Goal: Check status: Check status

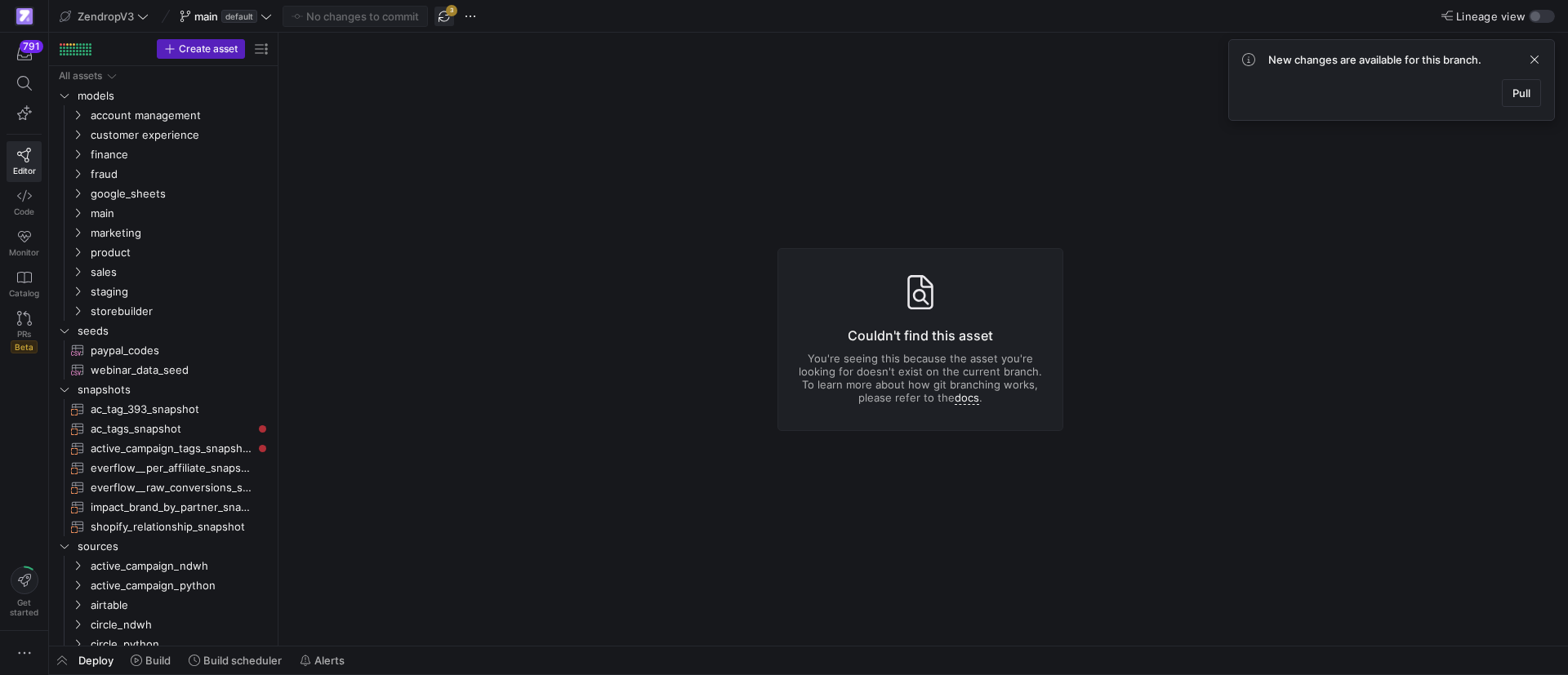
click at [437, 19] on span "button" at bounding box center [444, 16] width 19 height 19
click at [1524, 98] on span "Pull" at bounding box center [1521, 93] width 18 height 13
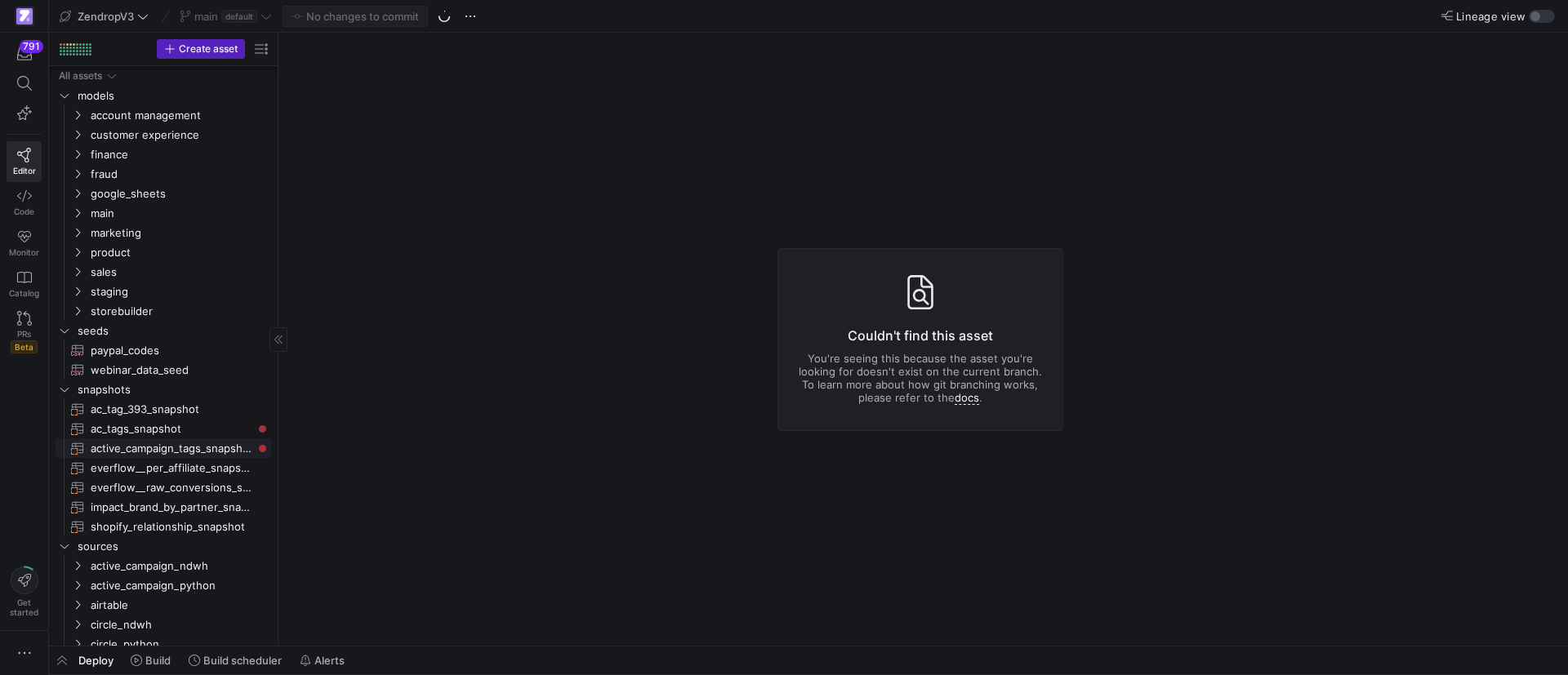
scroll to position [478, 0]
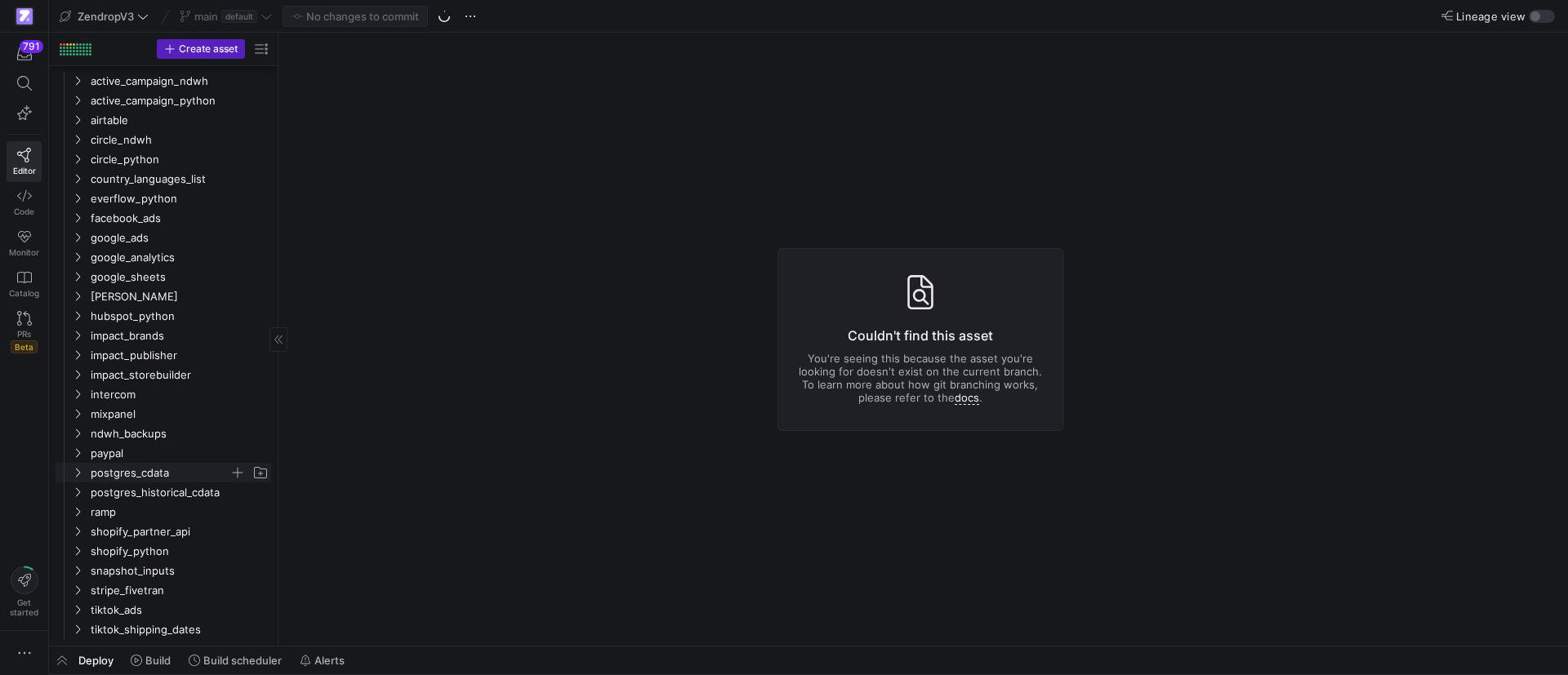
click at [80, 472] on icon "Press SPACE to select this row." at bounding box center [78, 474] width 4 height 9
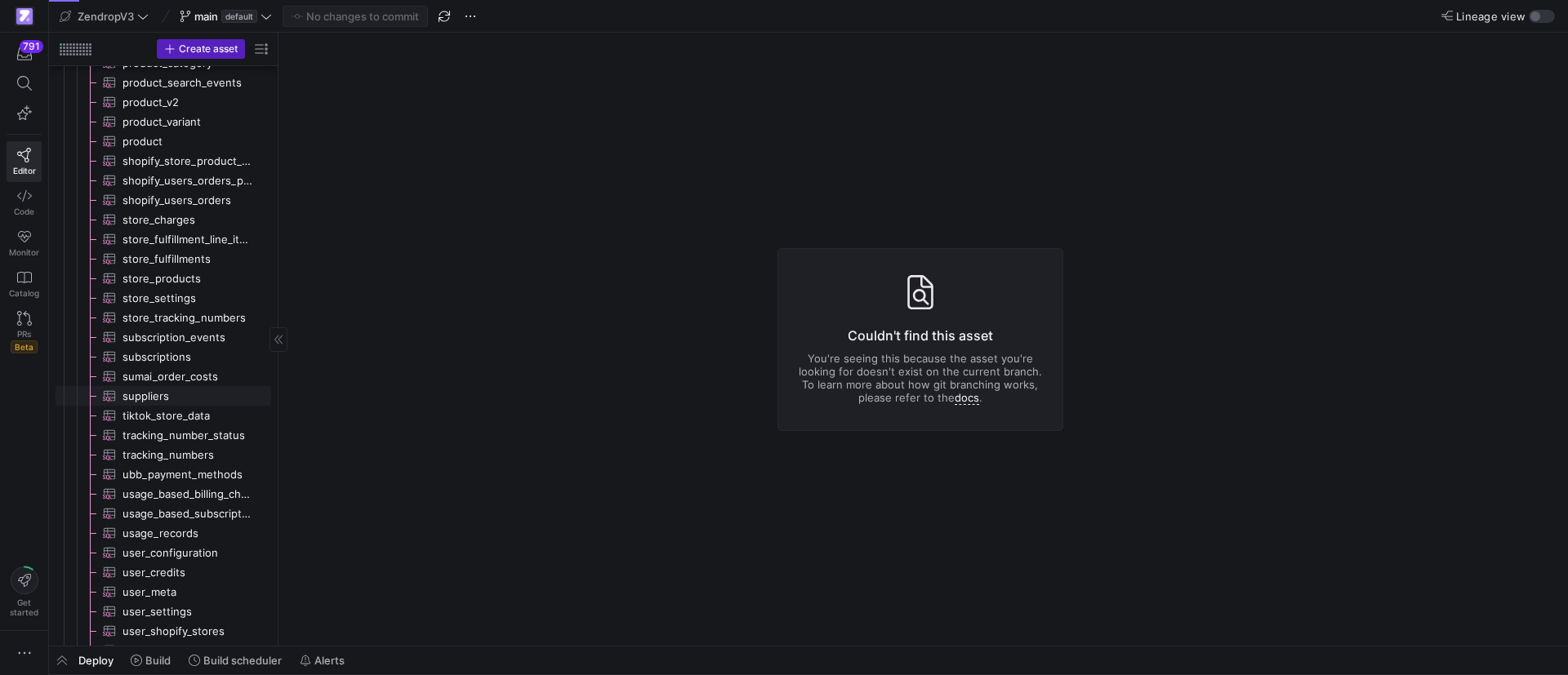
scroll to position [1220, 0]
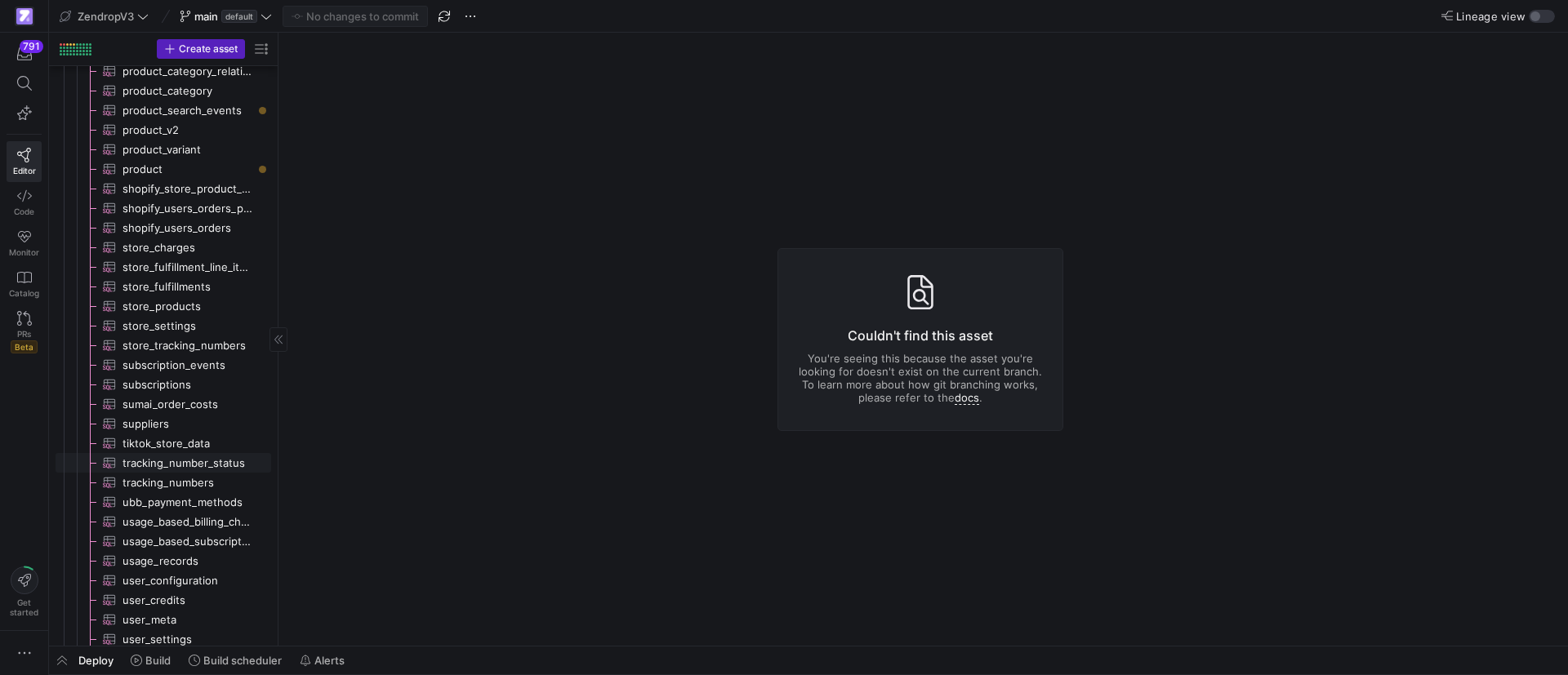
click at [165, 467] on span "tracking_number_status​​​​​​​​​" at bounding box center [188, 463] width 130 height 19
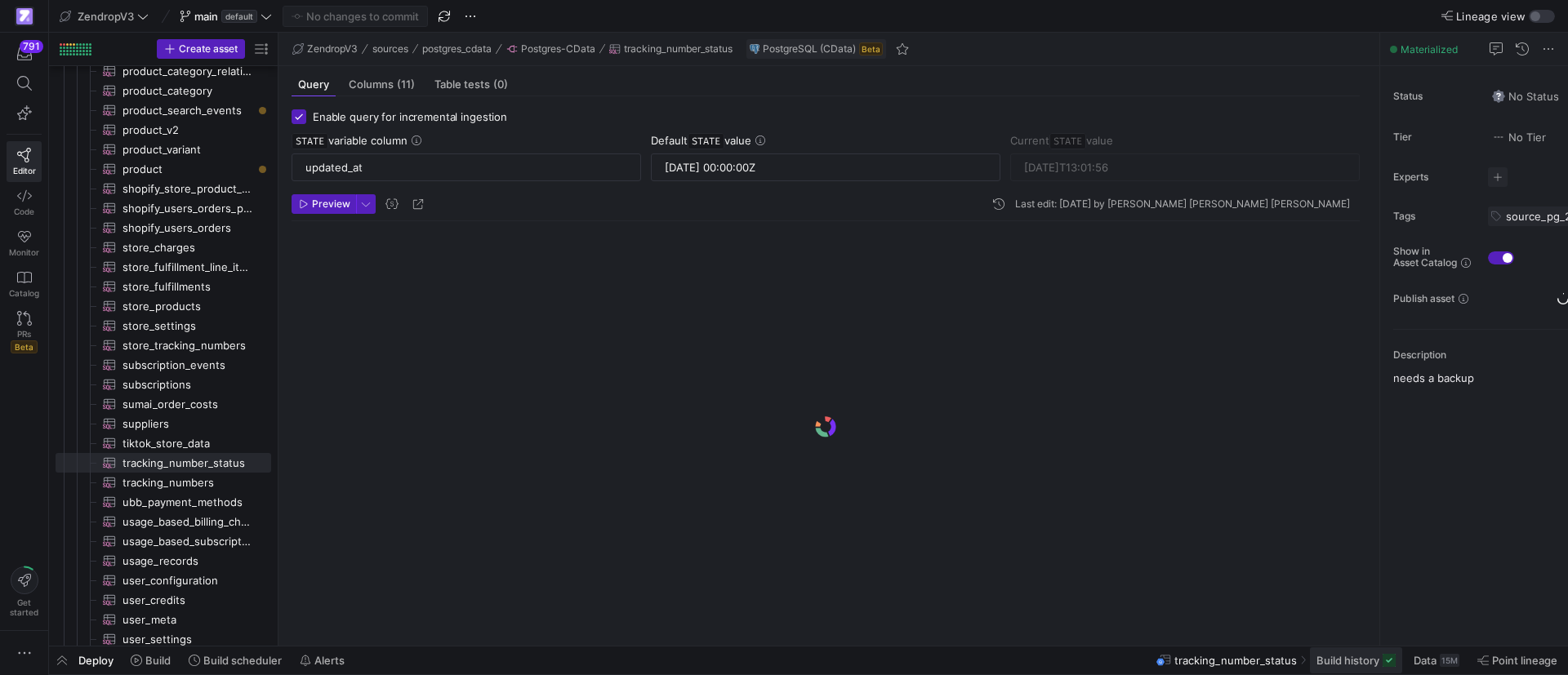
click at [1358, 666] on span "Build history" at bounding box center [1348, 660] width 63 height 13
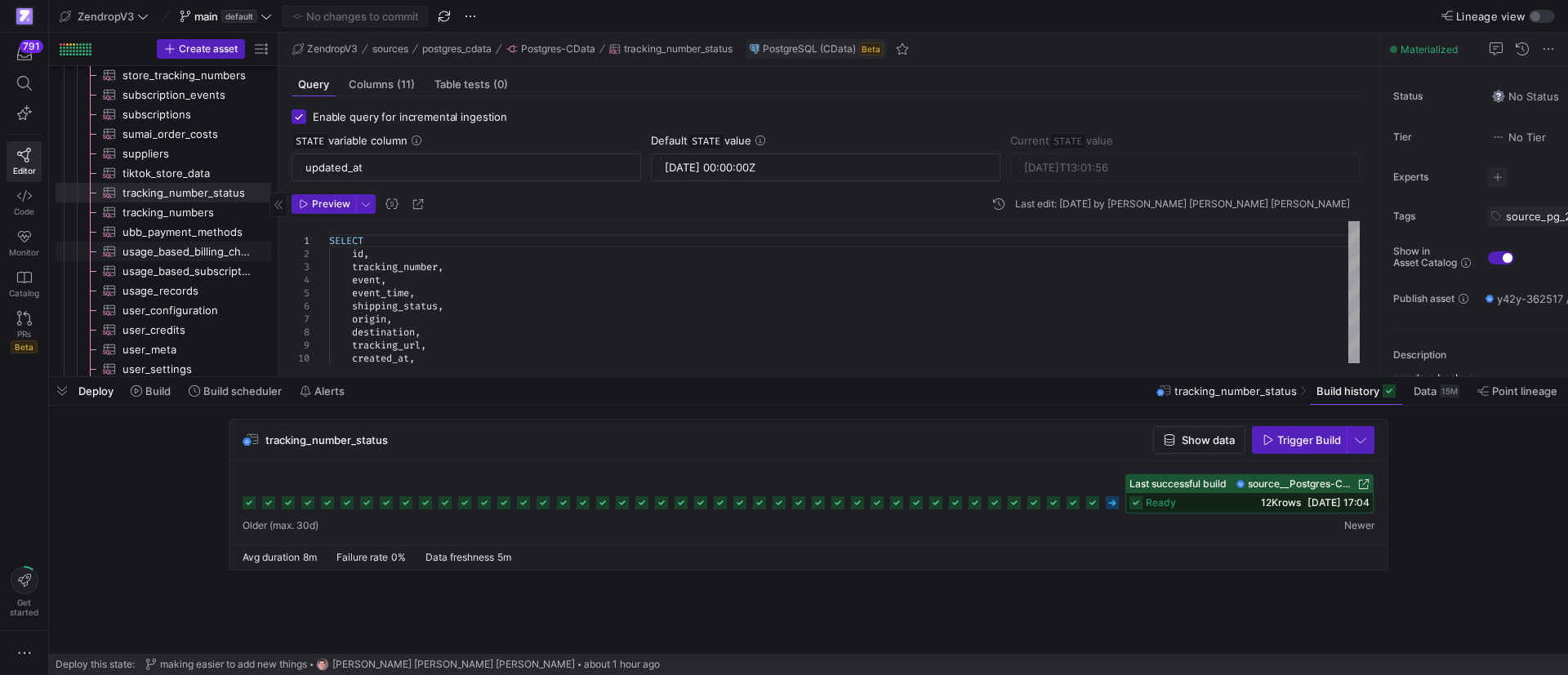
scroll to position [1588, 0]
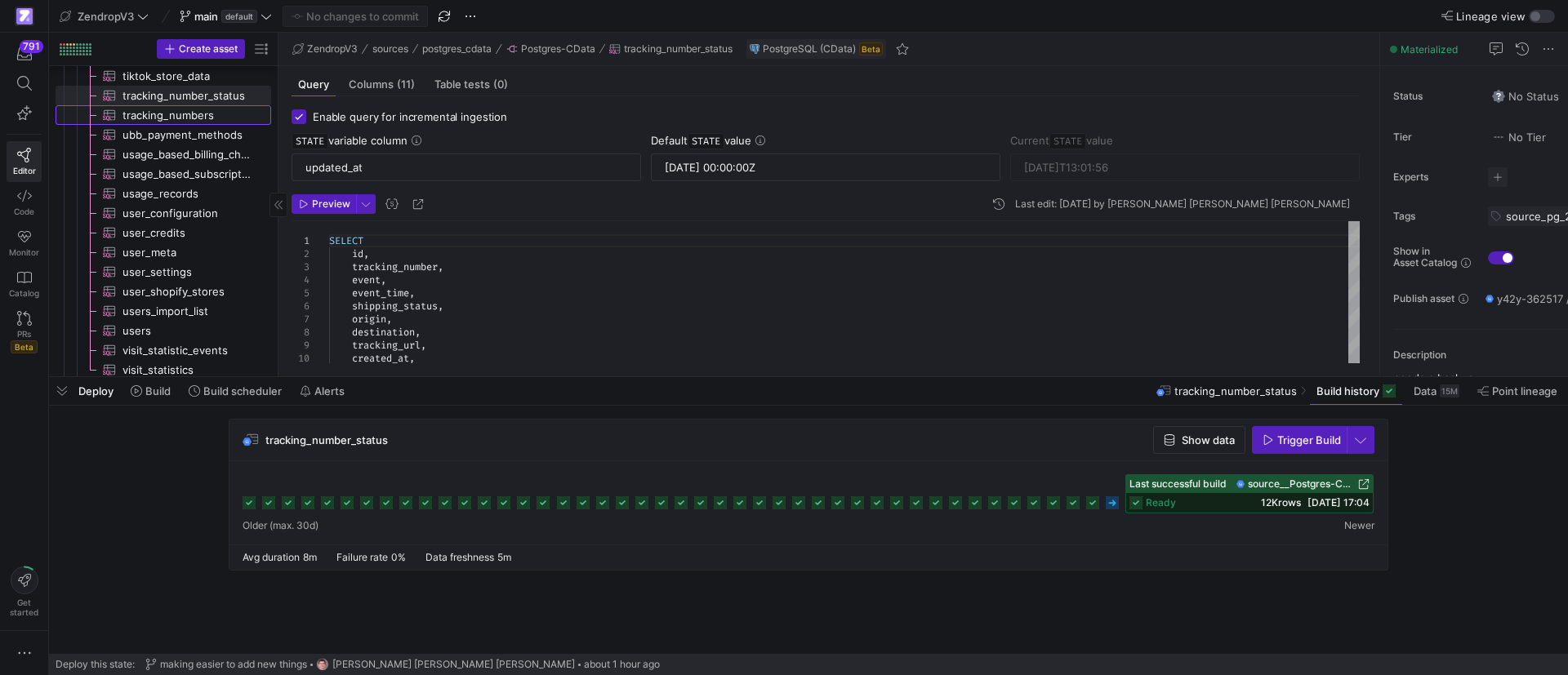
click at [172, 109] on span "tracking_numbers​​​​​​​​​" at bounding box center [188, 115] width 130 height 19
type textarea "SELECT id, tracking_number, last_status, next_check_at, is_active, created_at, …"
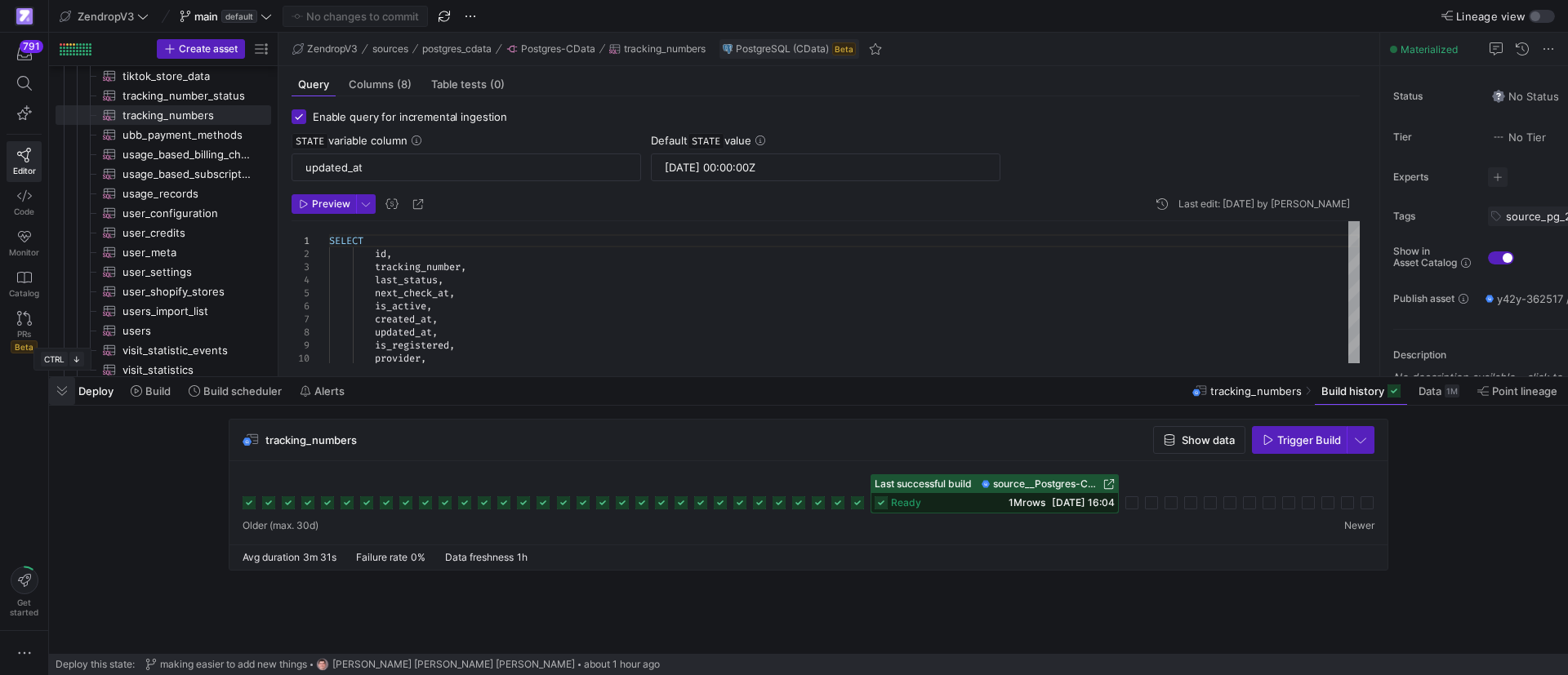
click at [71, 388] on span "button" at bounding box center [62, 391] width 26 height 28
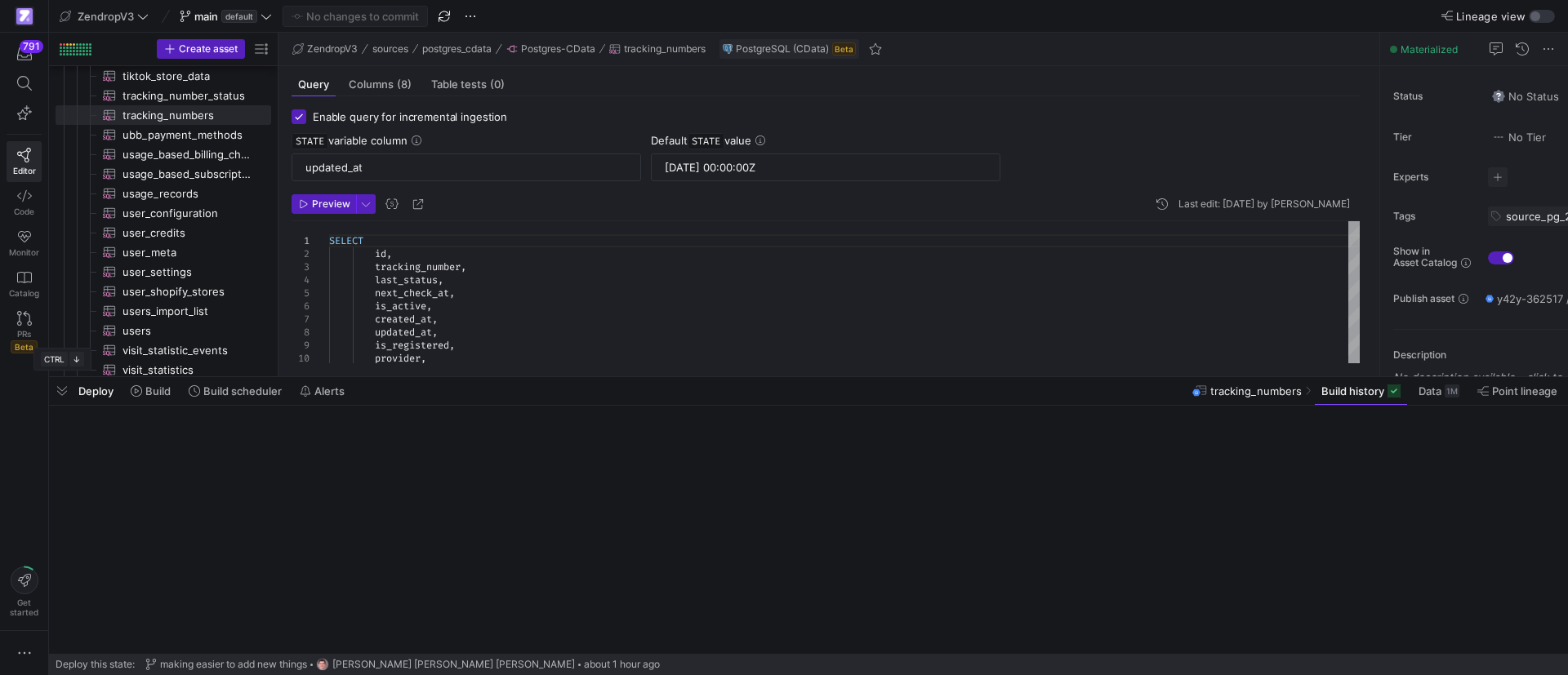
scroll to position [1478, 0]
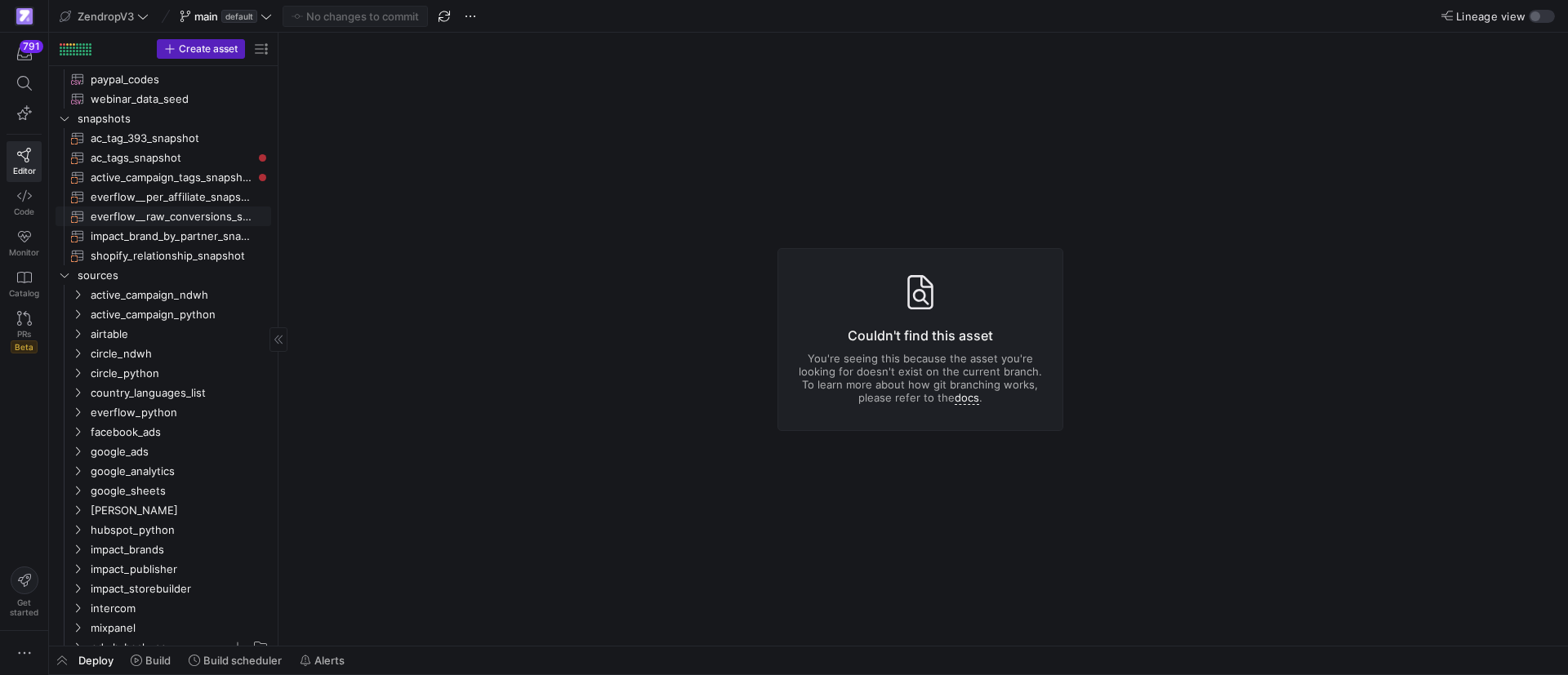
scroll to position [478, 0]
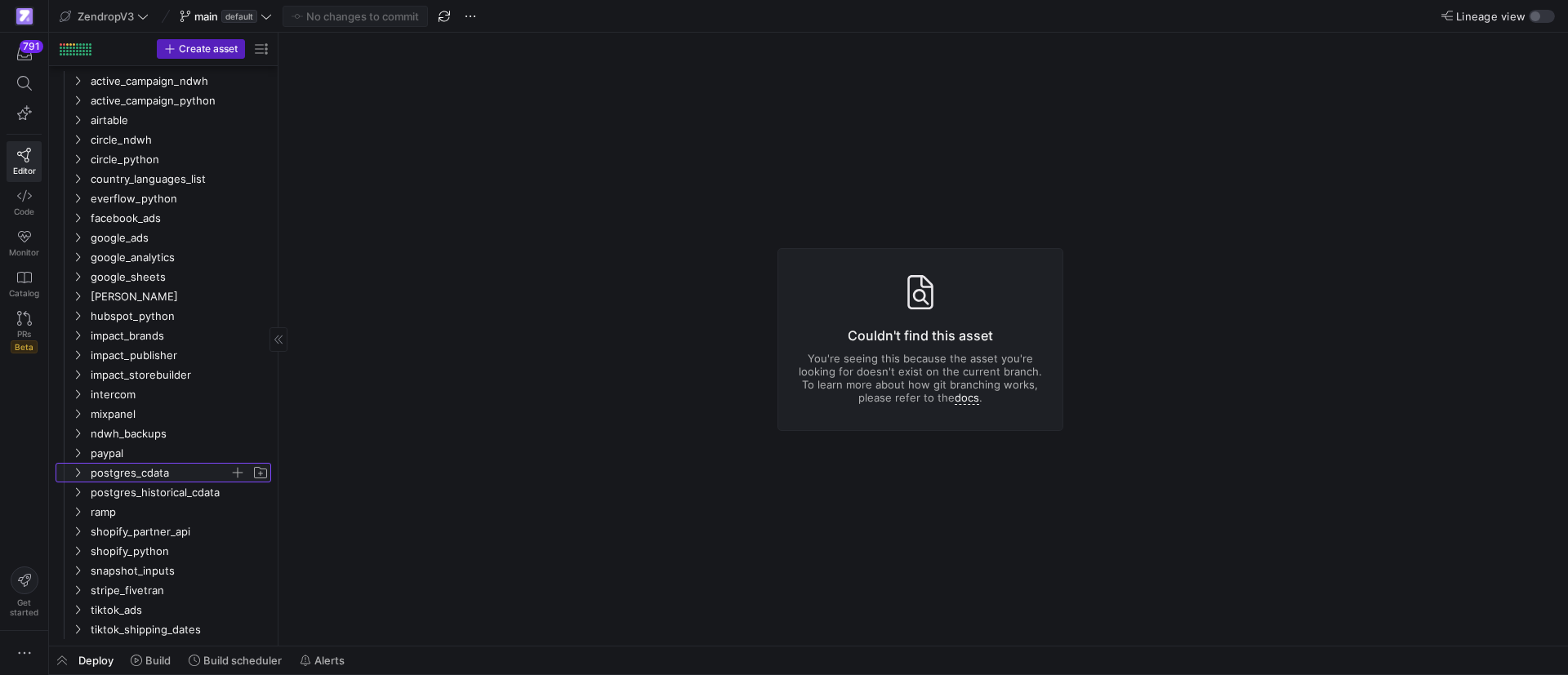
click at [84, 476] on y42-icon "Press SPACE to select this row." at bounding box center [78, 473] width 13 height 13
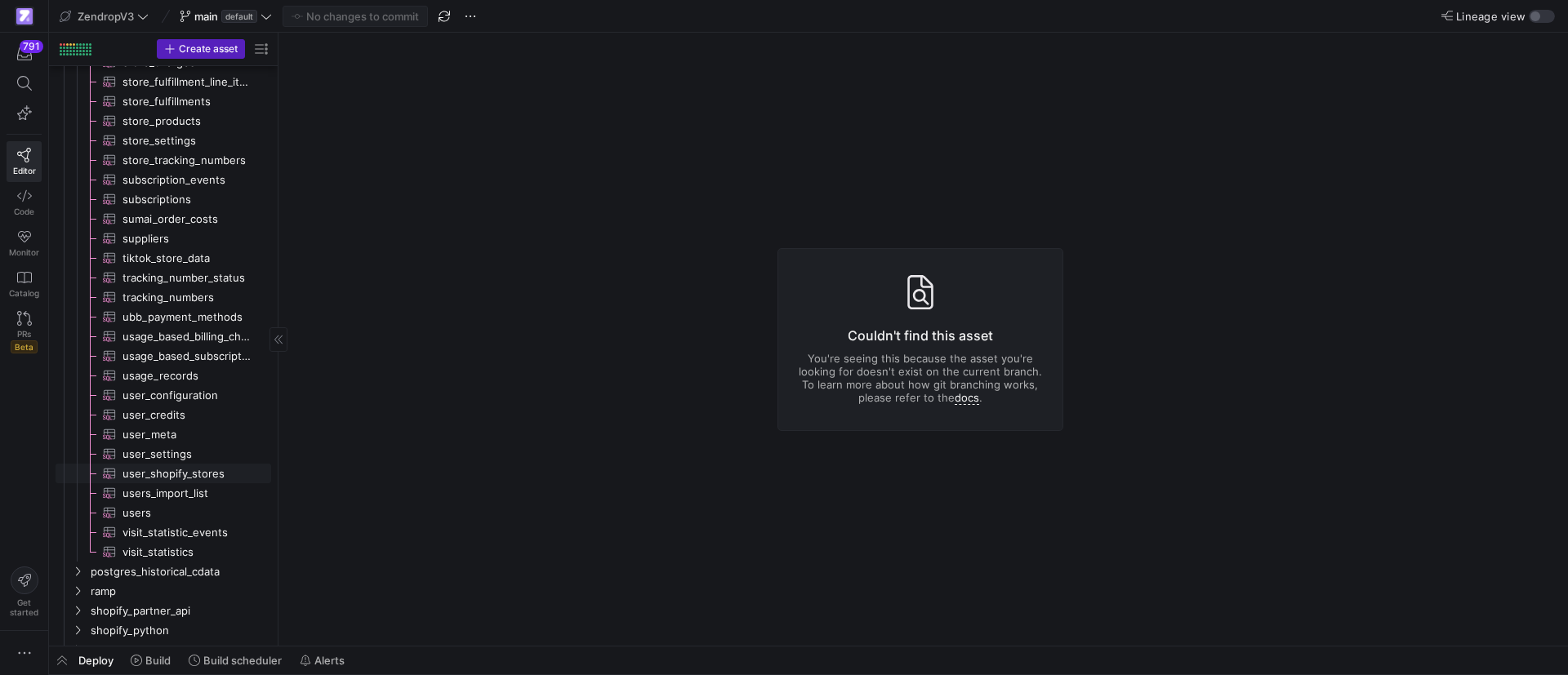
scroll to position [1343, 0]
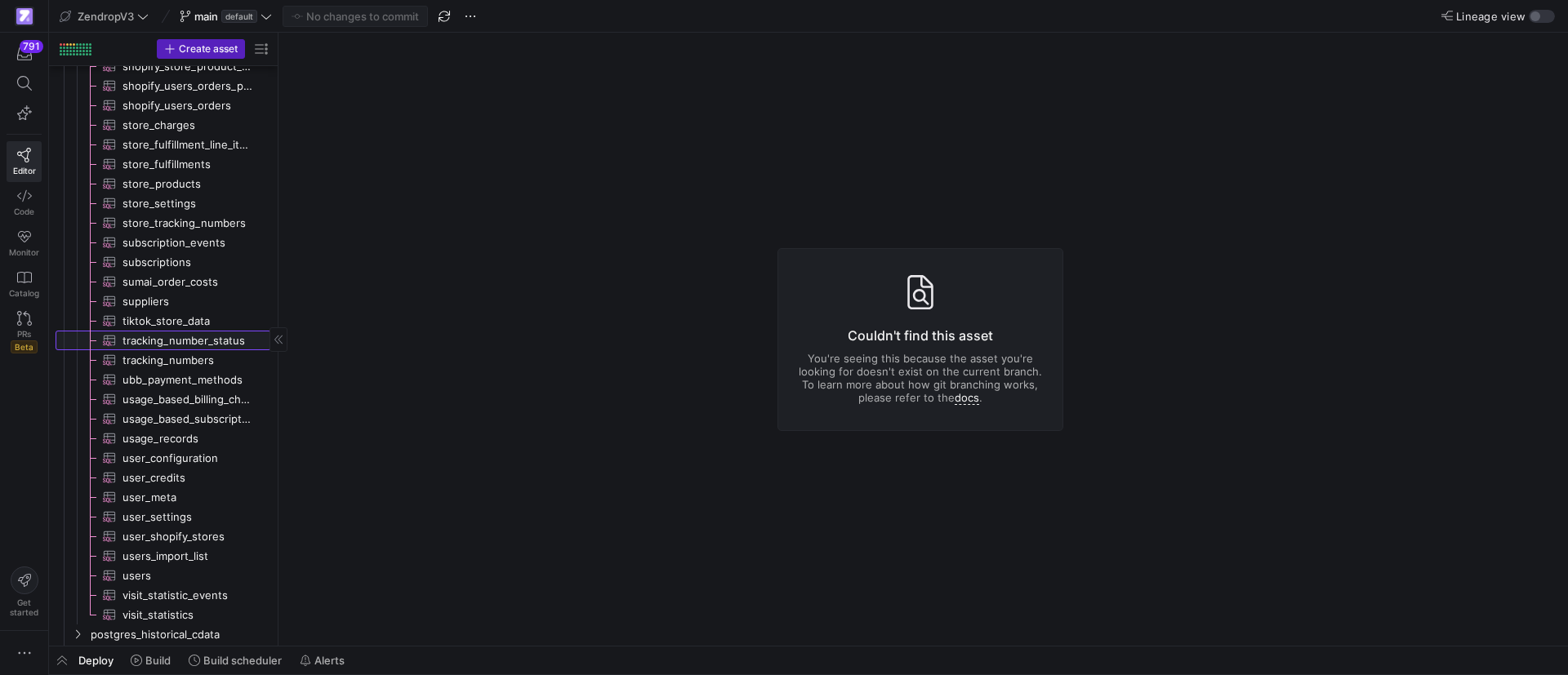
click at [169, 341] on span "tracking_number_status​​​​​​​​​" at bounding box center [188, 341] width 130 height 19
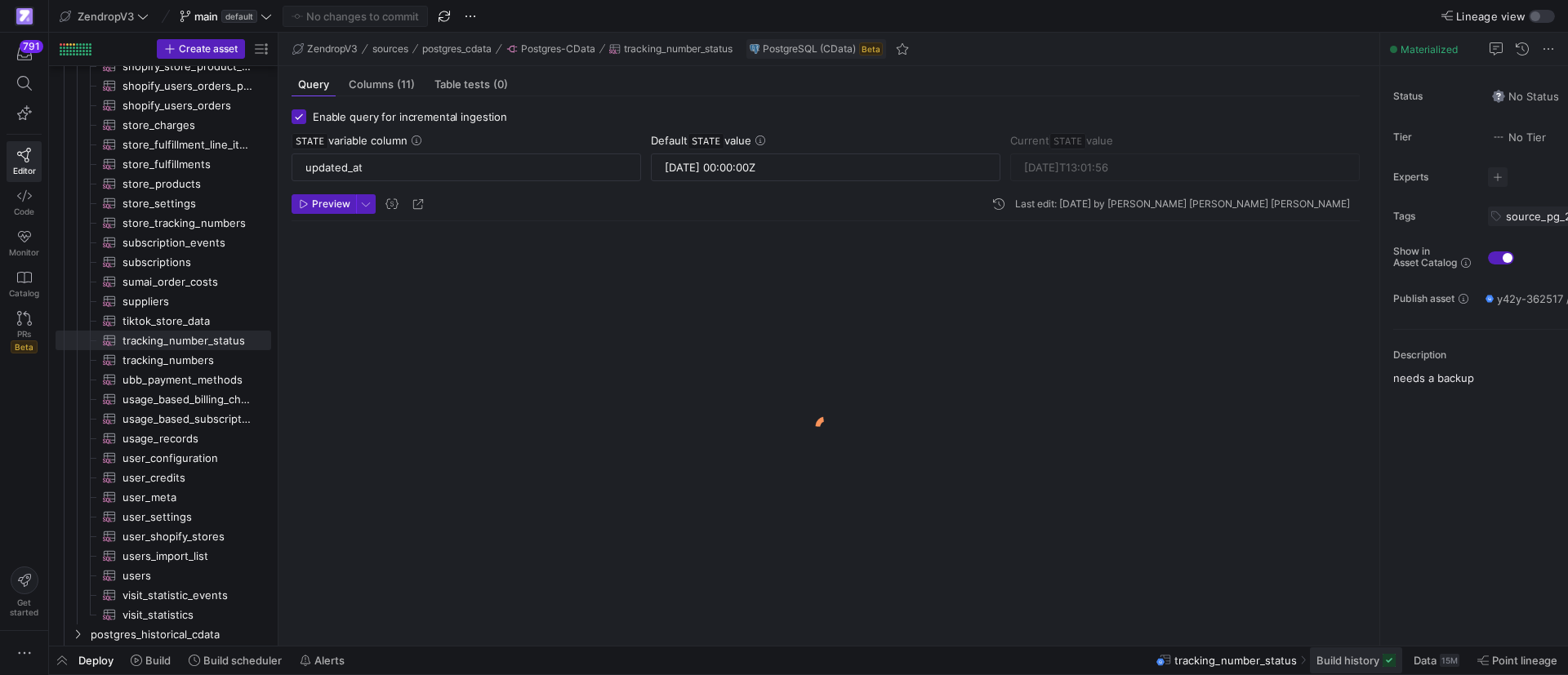
click at [1331, 657] on span "Build history" at bounding box center [1348, 660] width 63 height 13
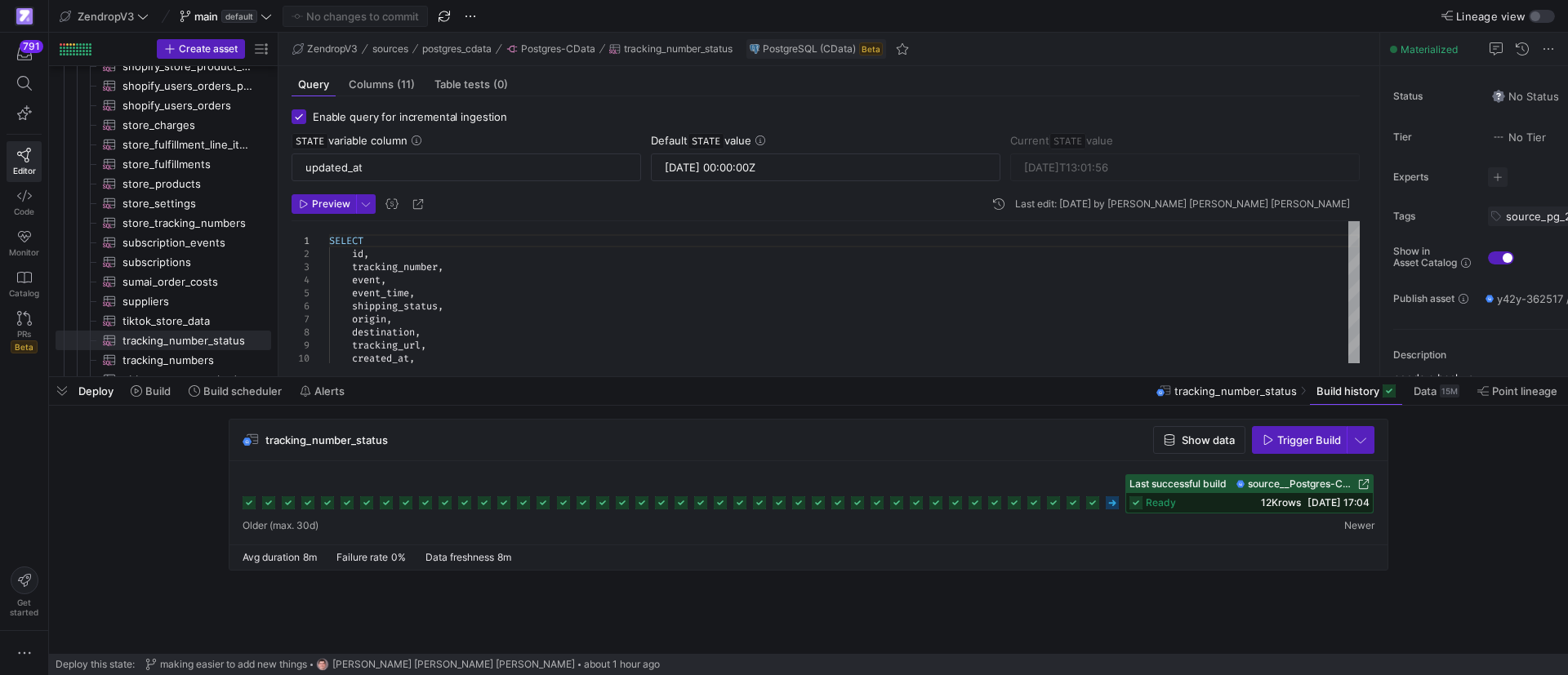
click at [1113, 505] on rect at bounding box center [1112, 503] width 13 height 13
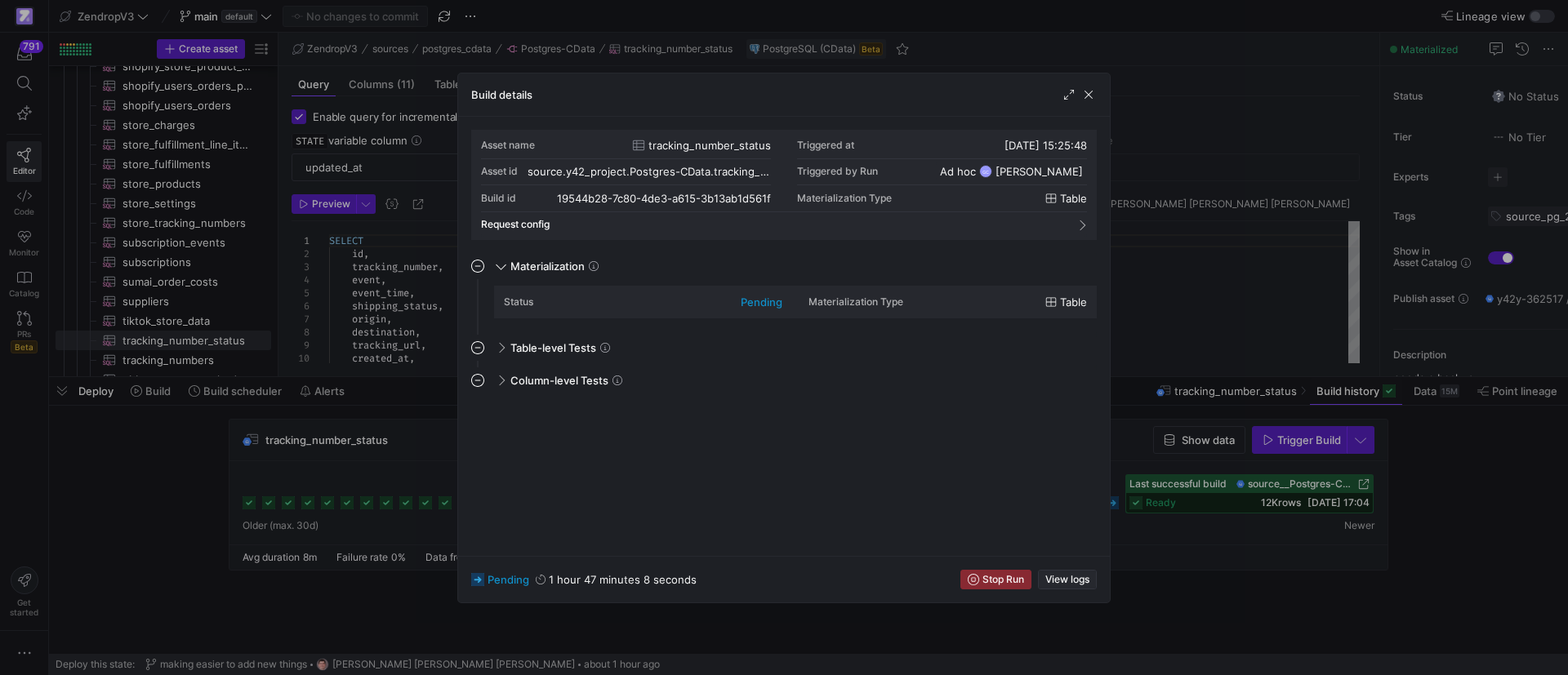
click at [1067, 579] on span "View logs" at bounding box center [1067, 579] width 44 height 11
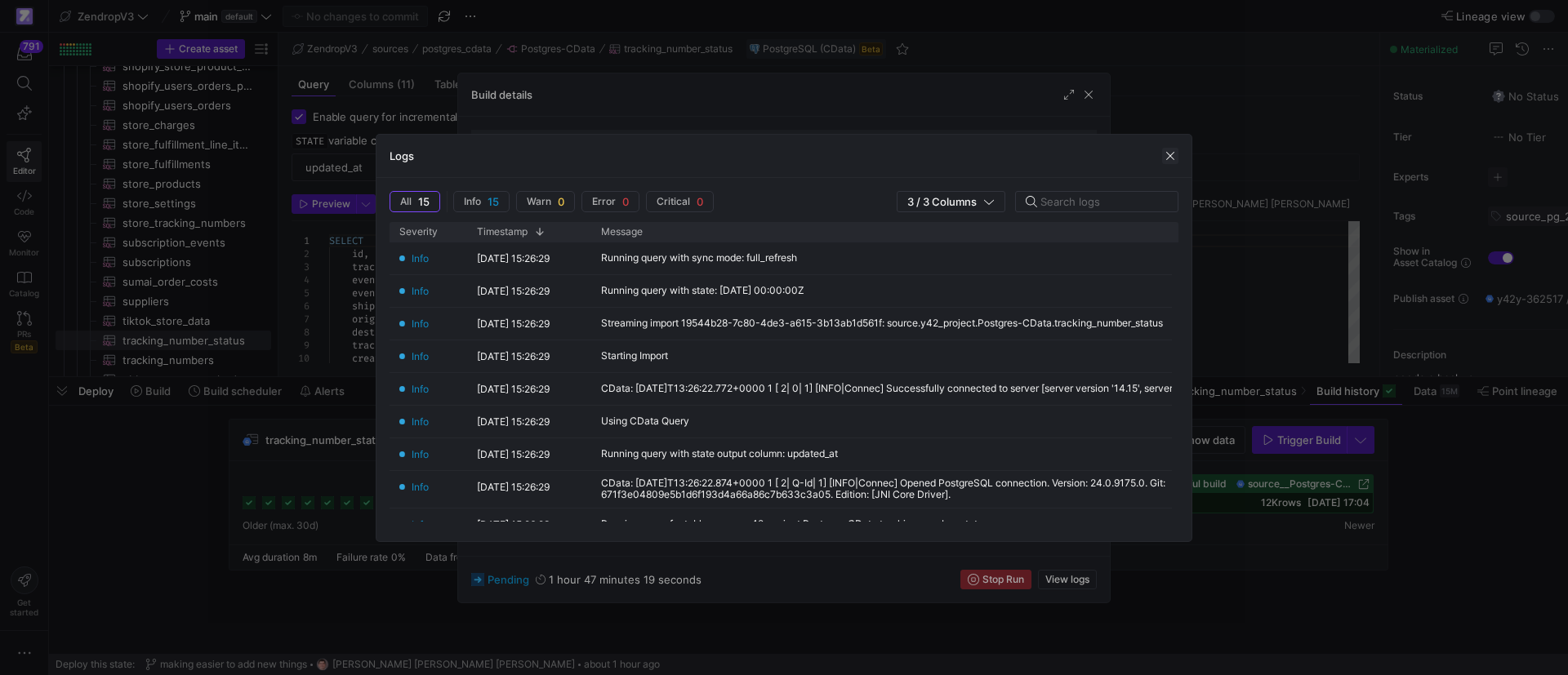
click at [1166, 153] on span "button" at bounding box center [1171, 156] width 17 height 17
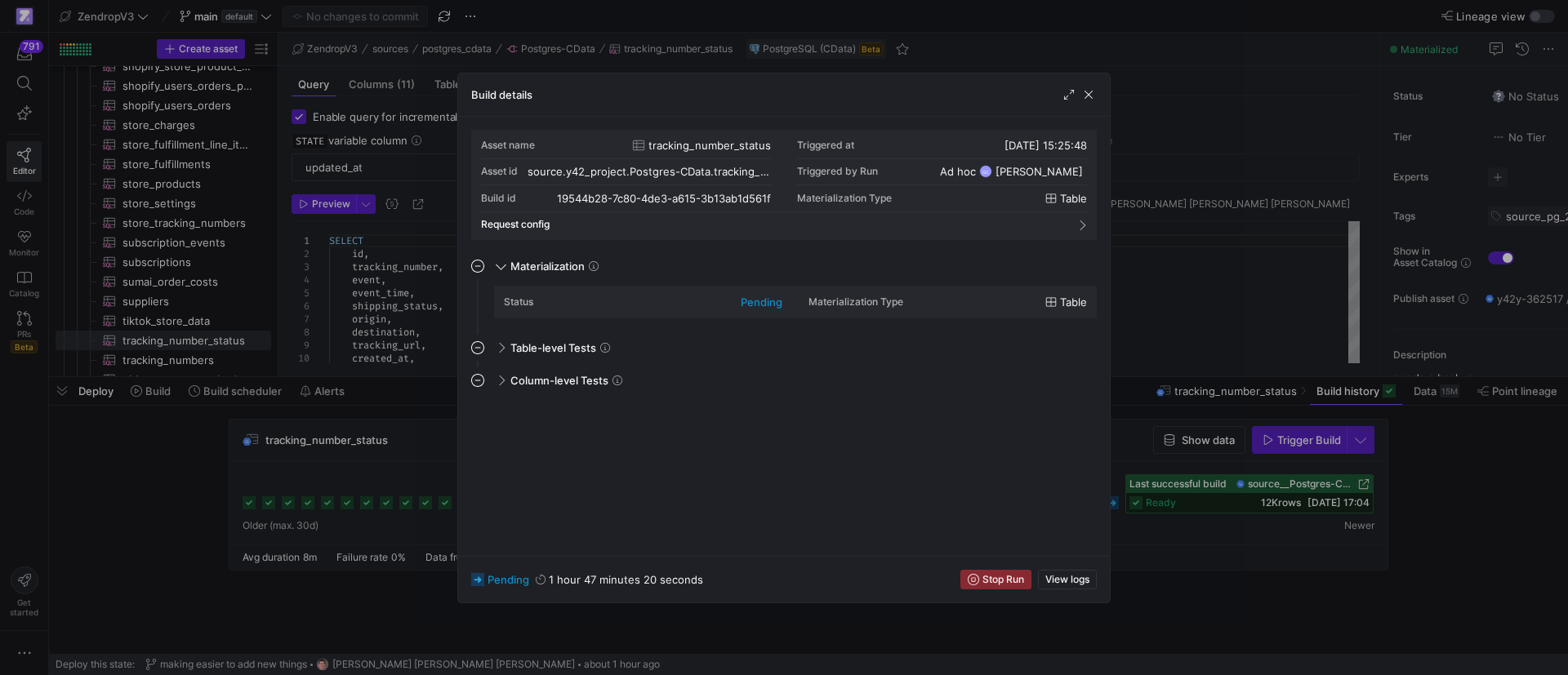
click at [302, 458] on div at bounding box center [784, 337] width 1568 height 675
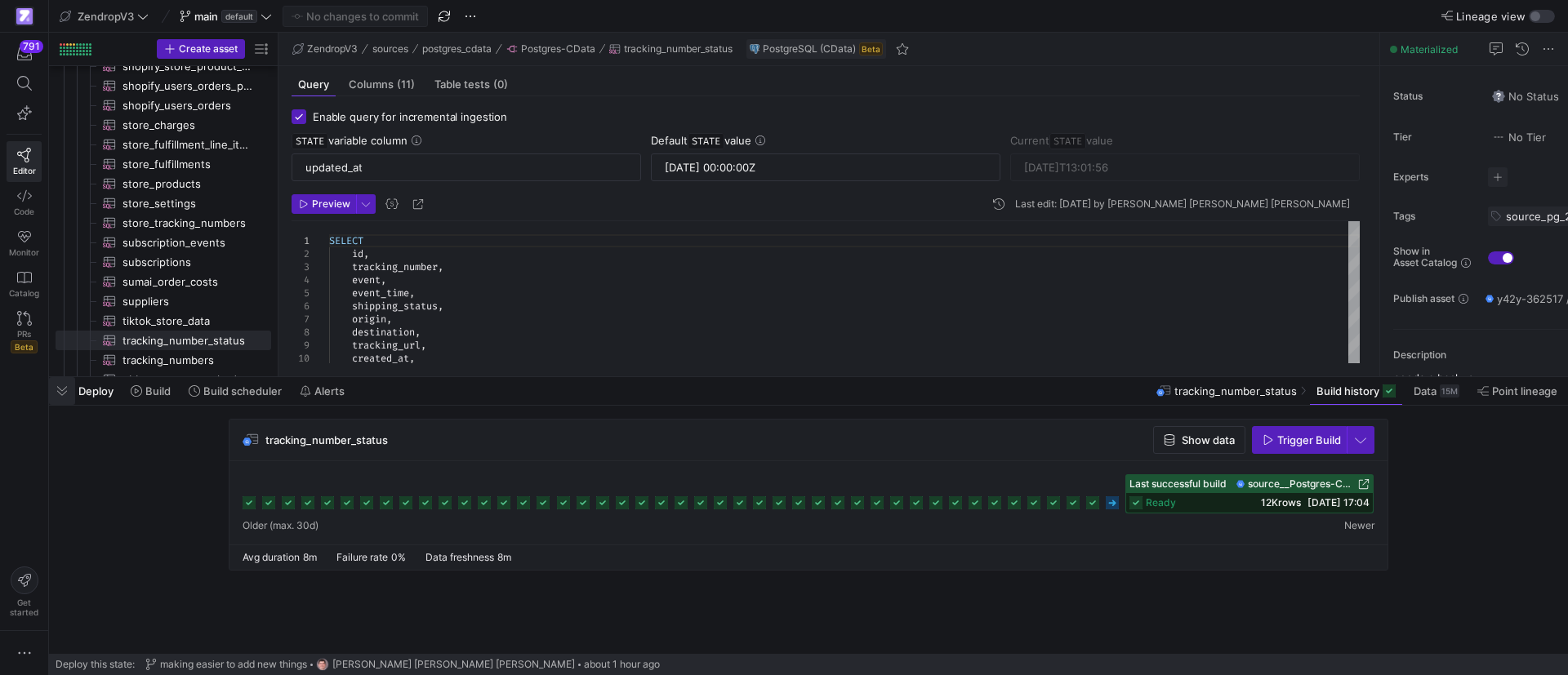
click at [66, 392] on span "button" at bounding box center [62, 391] width 26 height 28
